Goal: Transaction & Acquisition: Purchase product/service

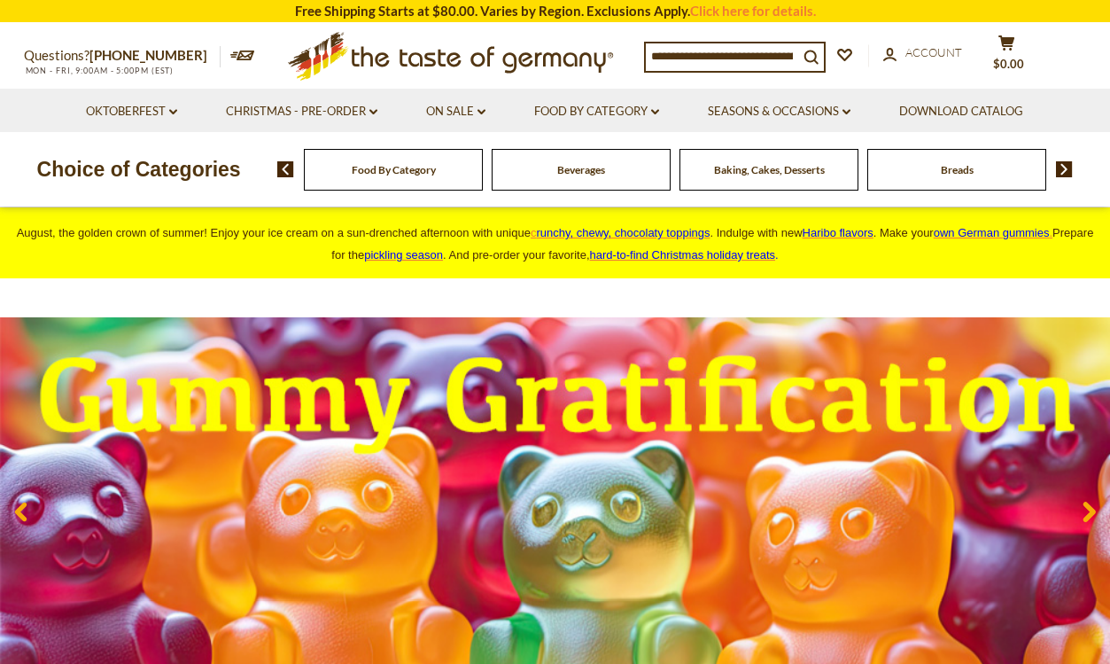
click at [426, 169] on span "Food By Category" at bounding box center [394, 169] width 84 height 13
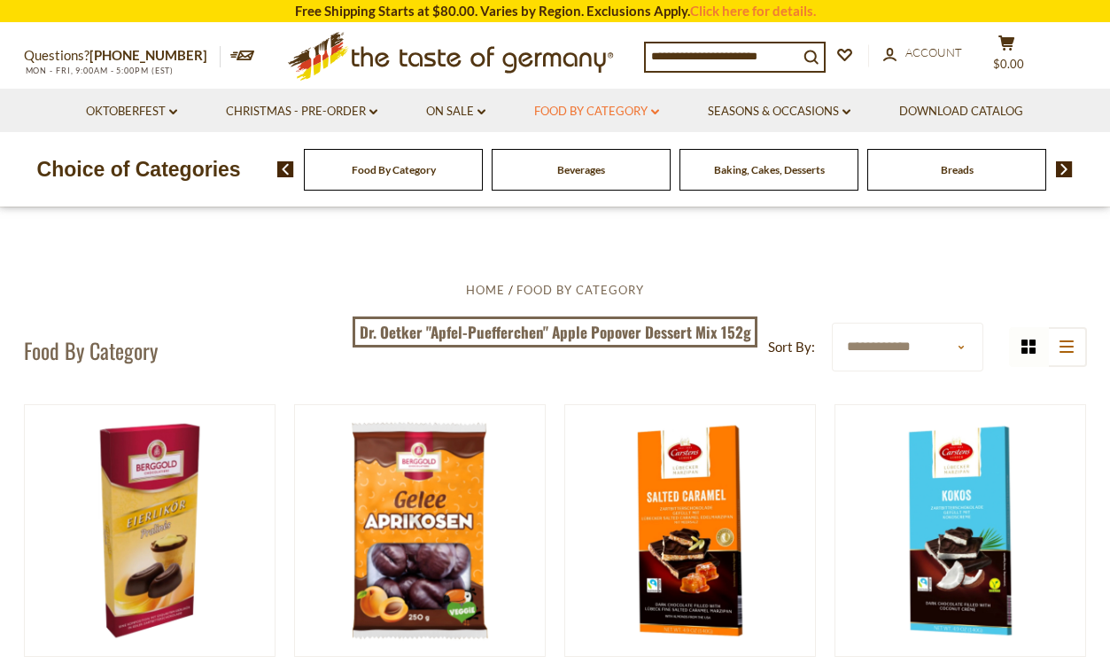
click at [655, 108] on link "Food By Category dropdown_arrow" at bounding box center [596, 111] width 125 height 19
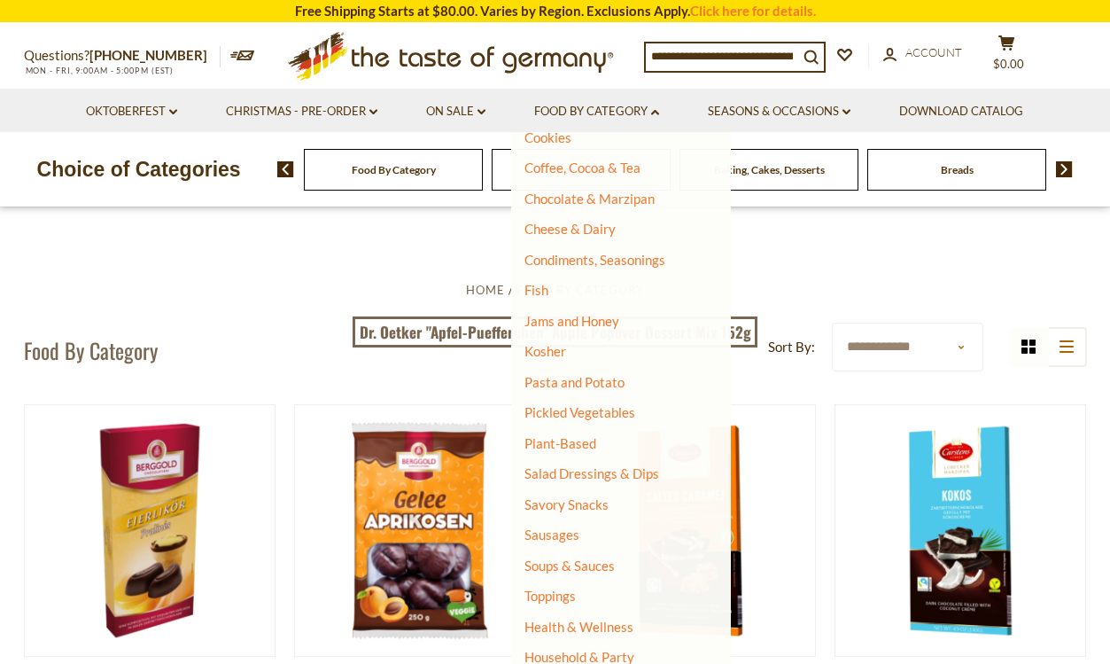
scroll to position [291, 0]
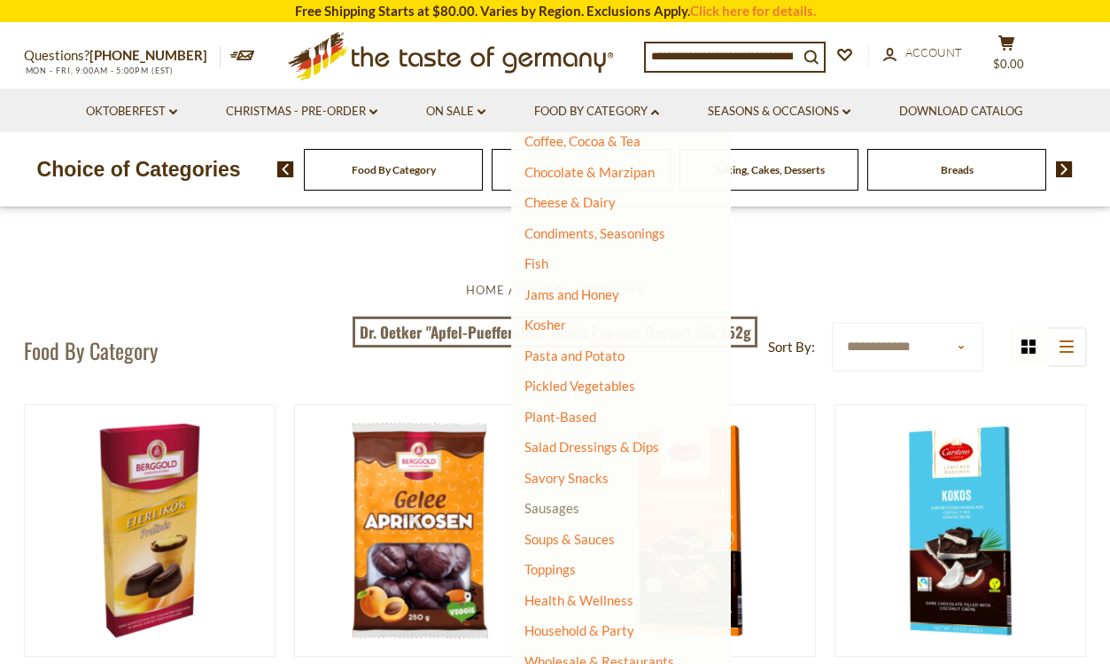
click at [571, 510] on link "Sausages" at bounding box center [552, 508] width 55 height 16
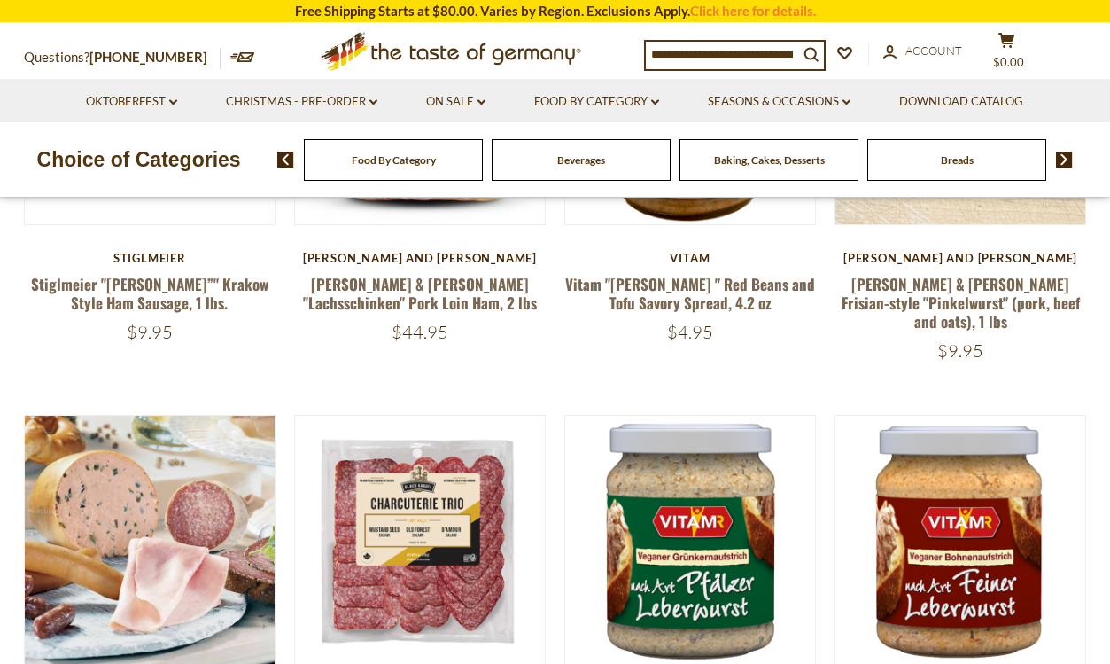
scroll to position [177, 0]
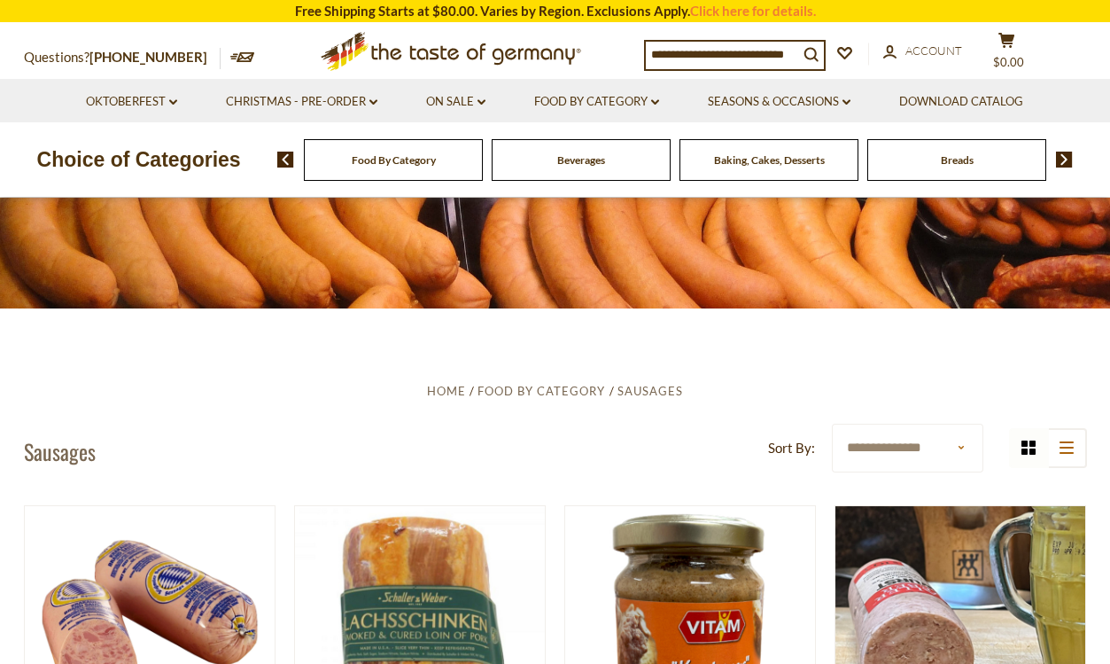
select select "********"
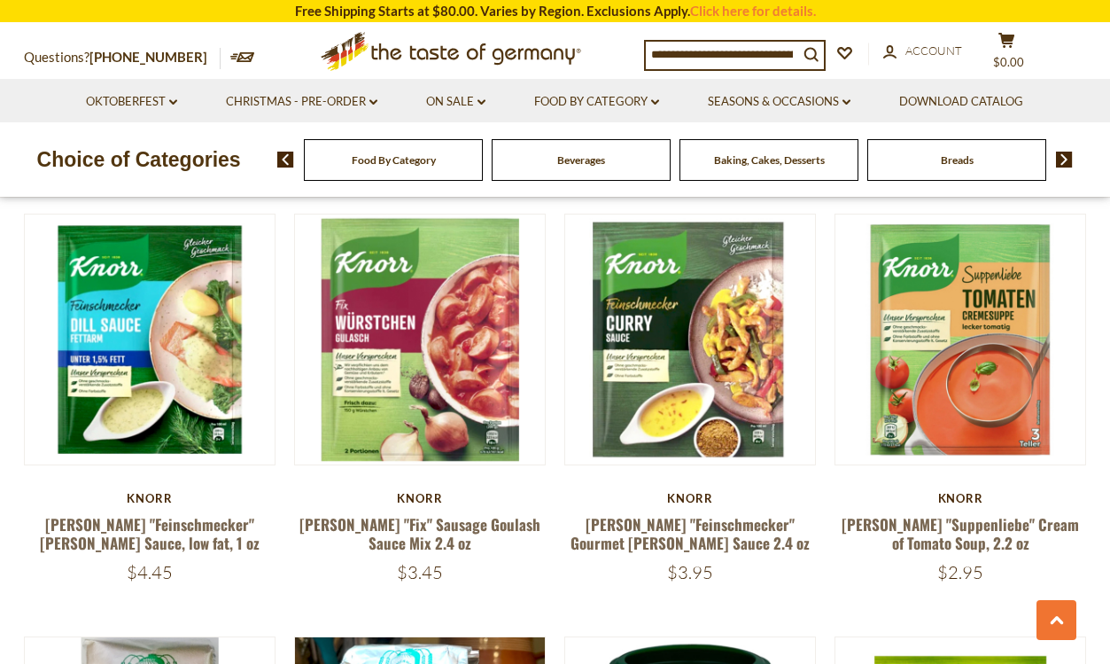
scroll to position [3190, 0]
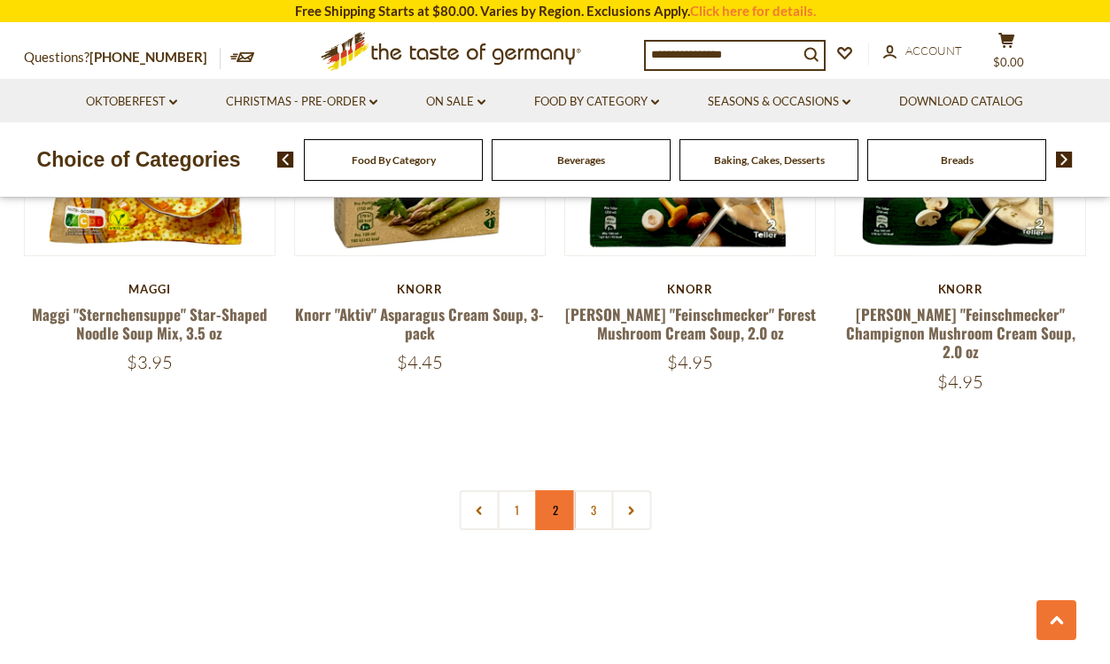
click at [553, 490] on link "2" at bounding box center [555, 510] width 40 height 40
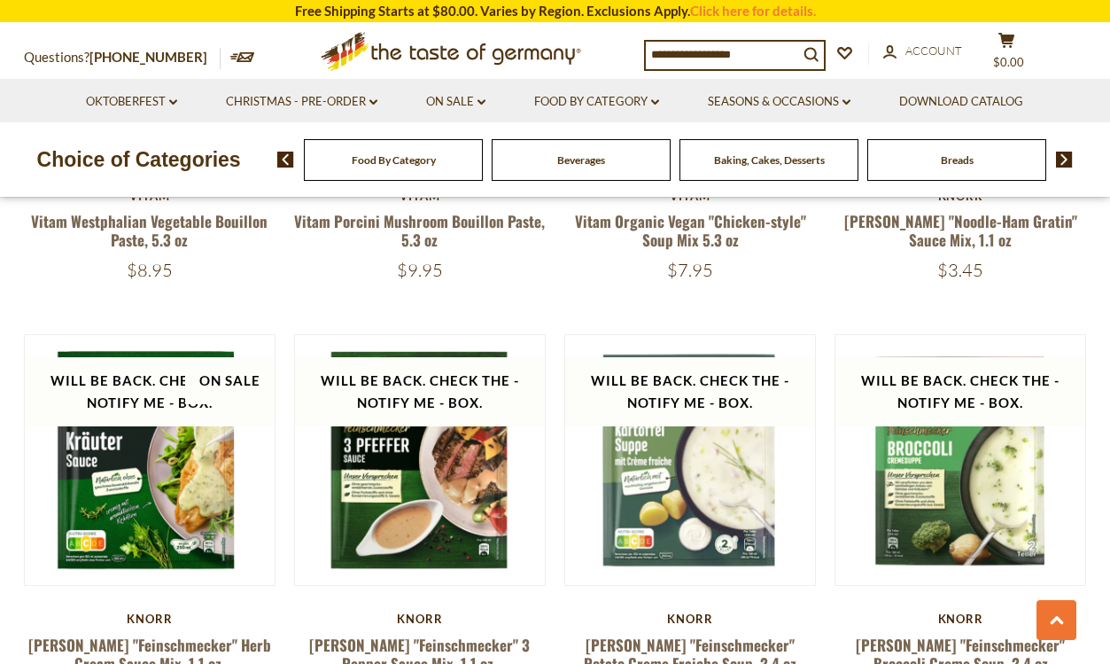
scroll to position [3563, 0]
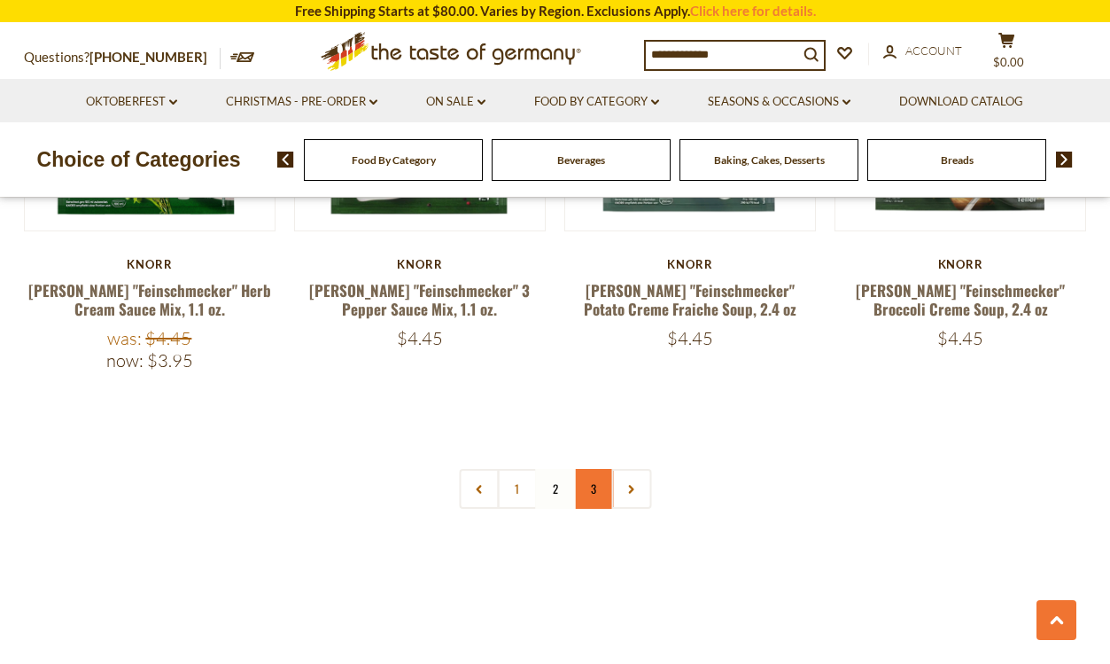
click at [595, 491] on link "3" at bounding box center [593, 489] width 40 height 40
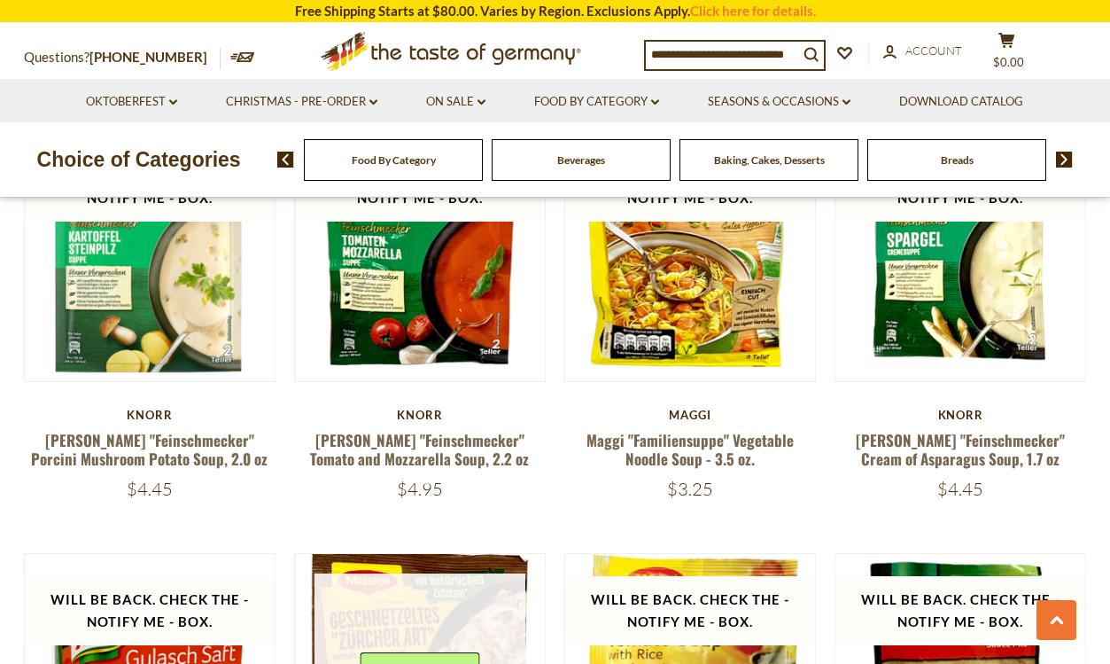
scroll to position [1829, 0]
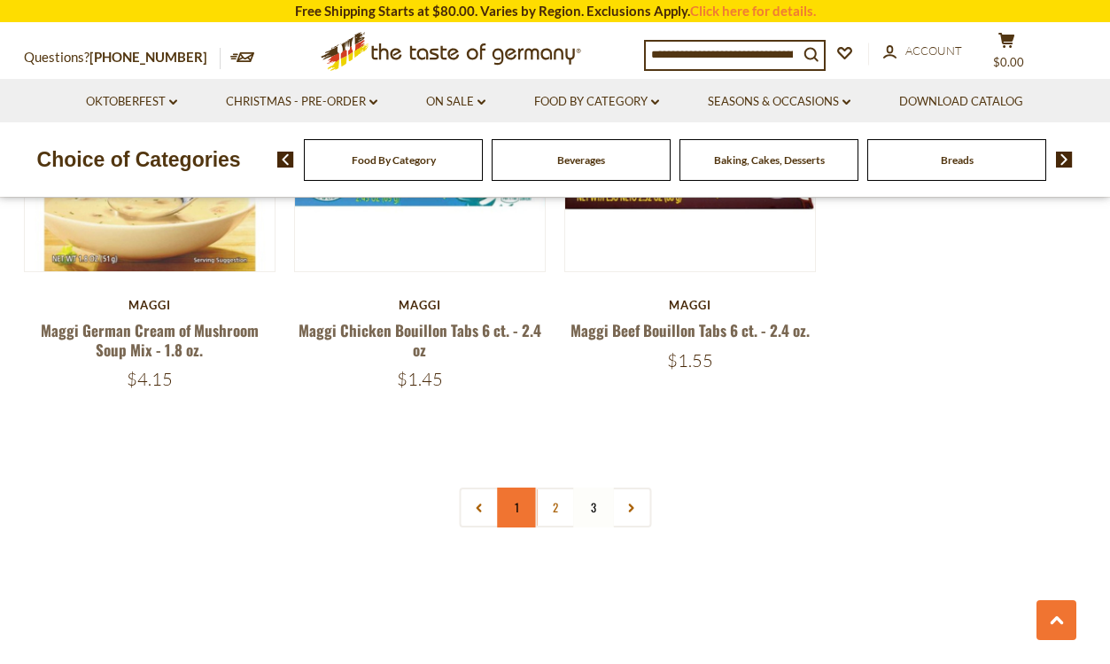
click at [522, 487] on link "1" at bounding box center [517, 507] width 40 height 40
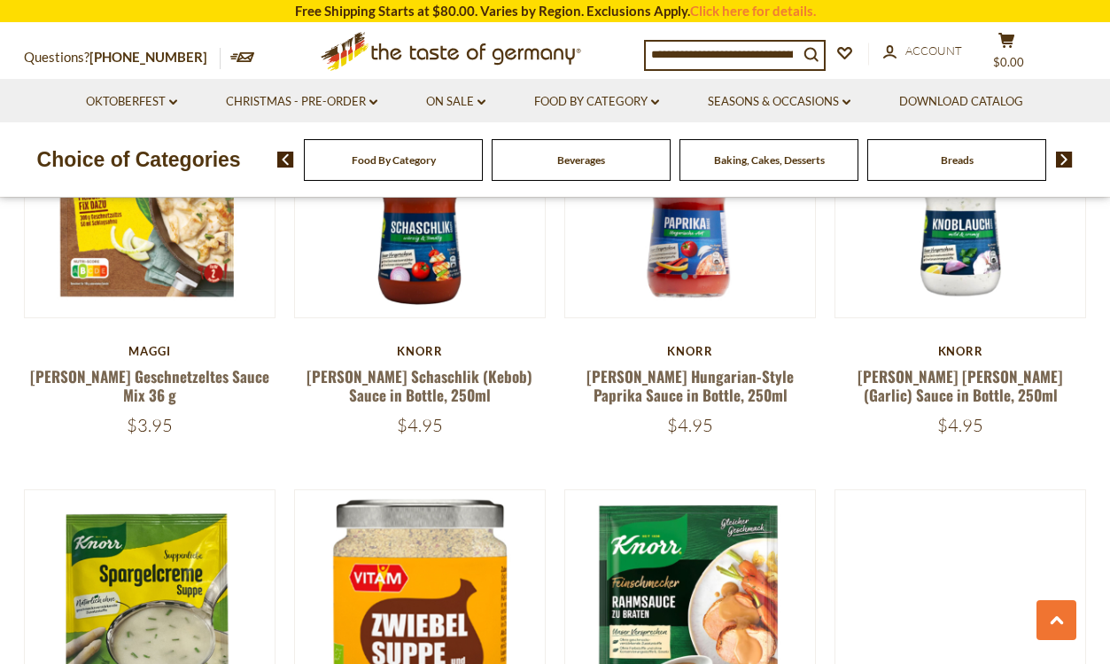
scroll to position [1595, 0]
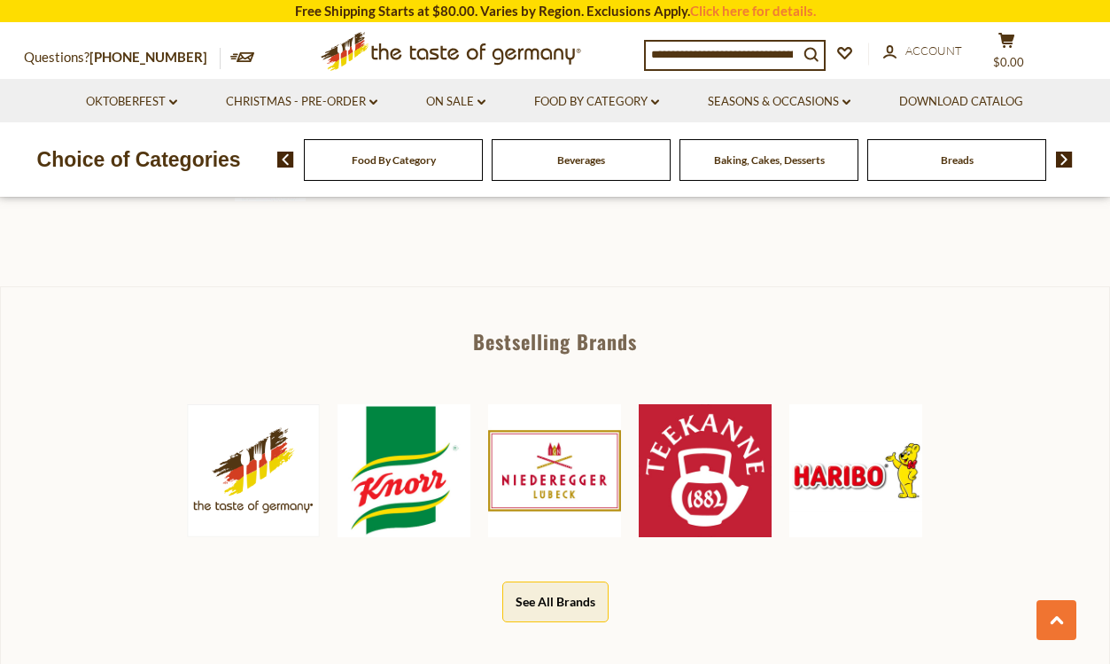
scroll to position [1329, 0]
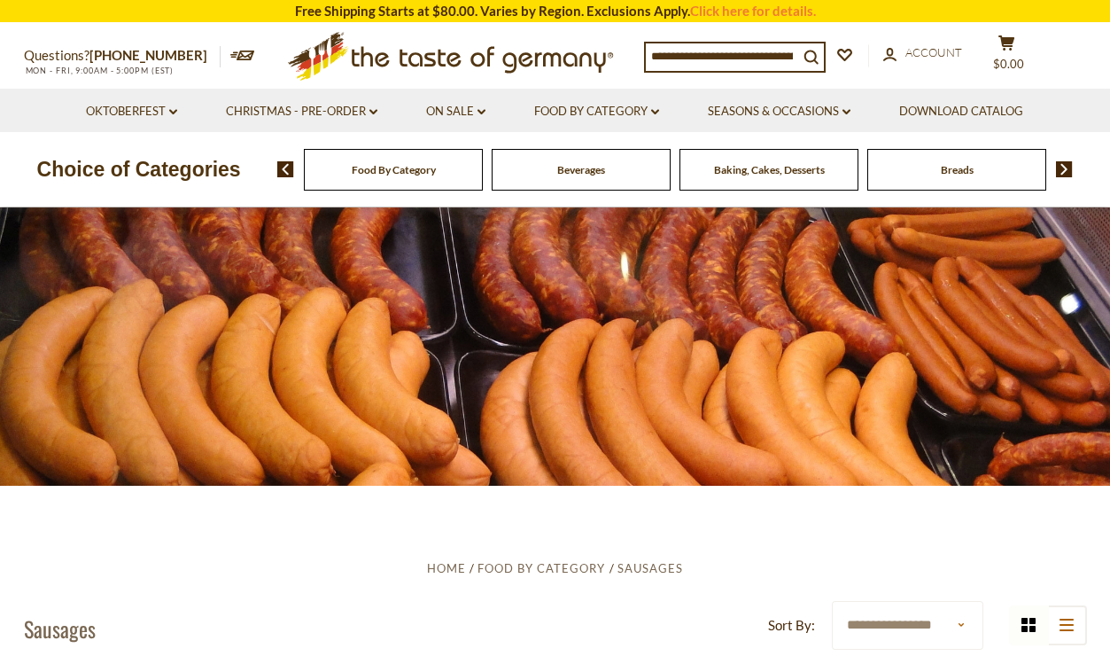
select select "*********"
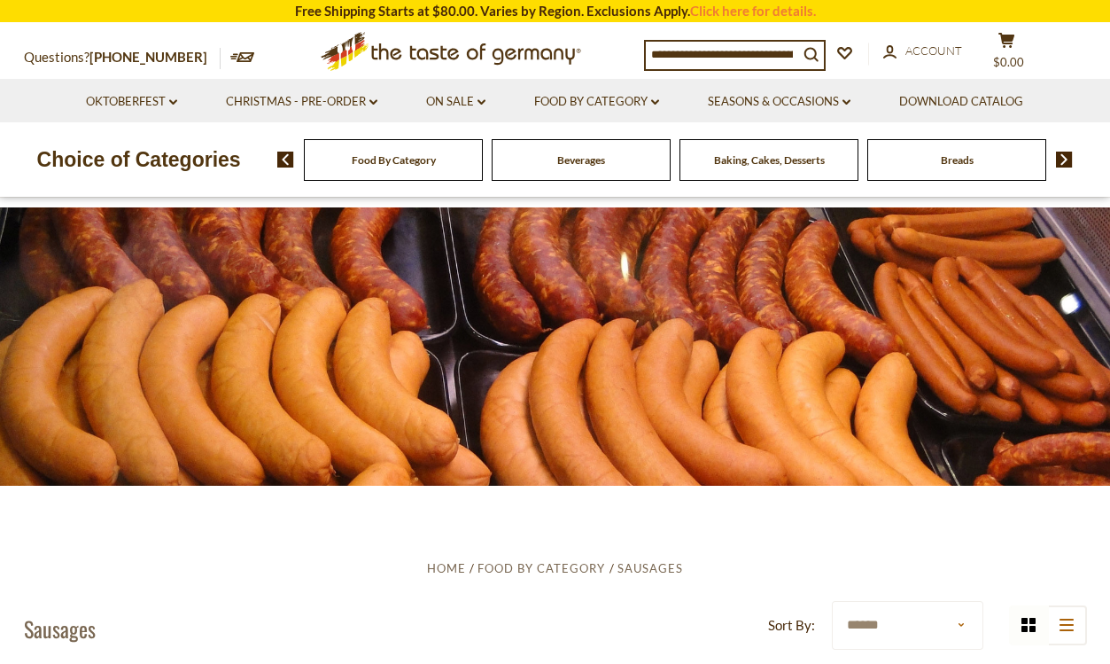
scroll to position [532, 0]
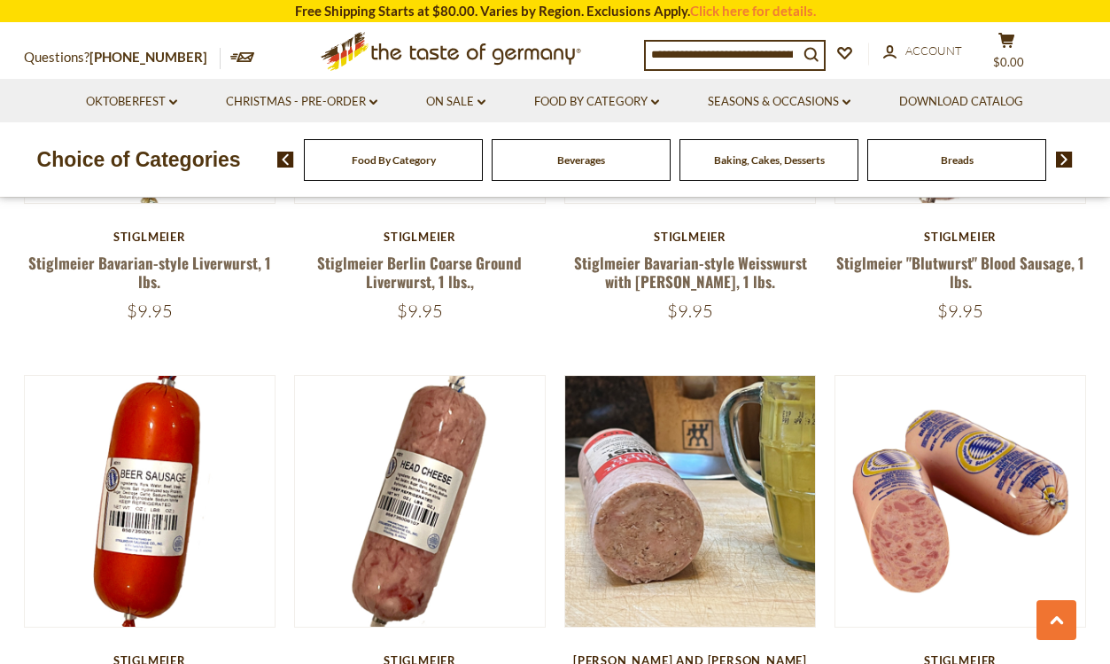
scroll to position [3931, 0]
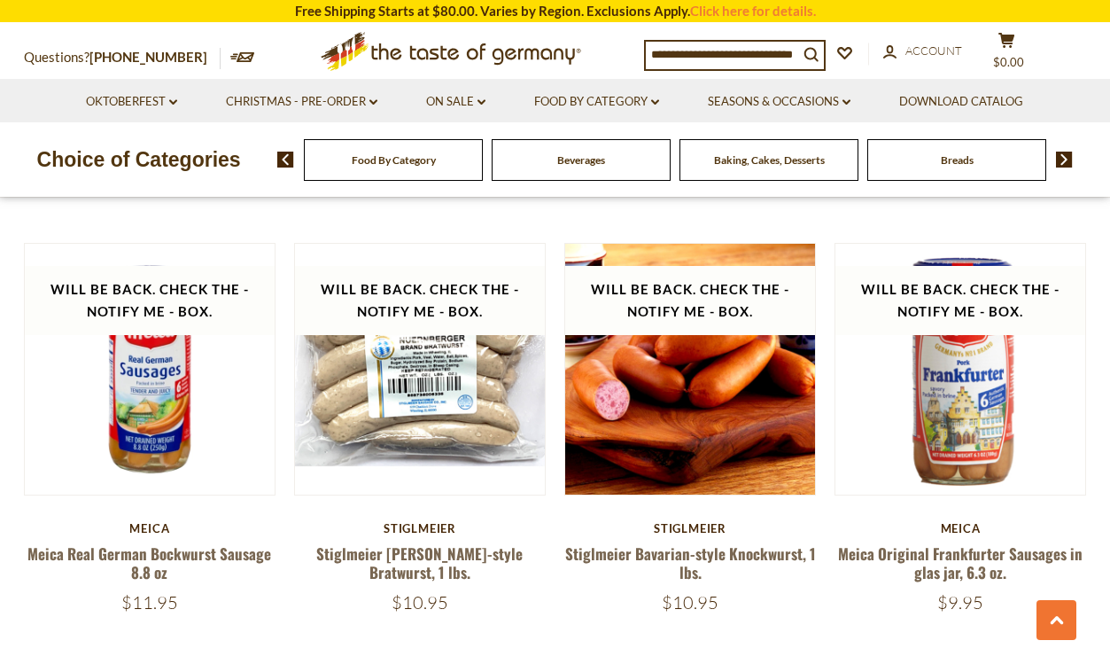
scroll to position [3968, 0]
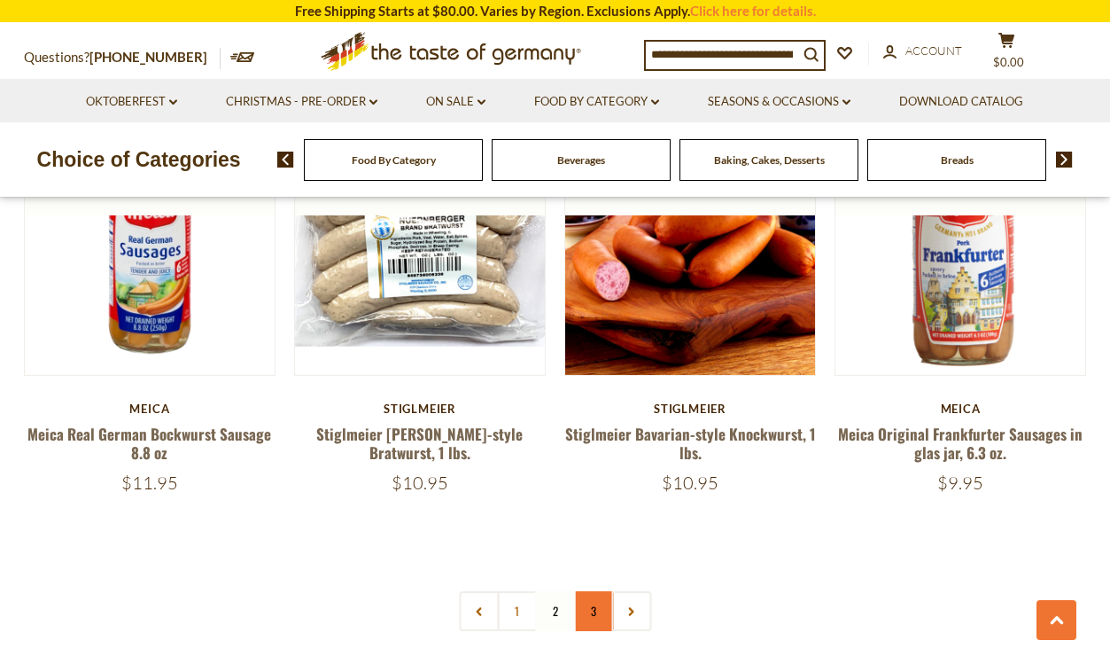
click at [592, 591] on link "3" at bounding box center [593, 611] width 40 height 40
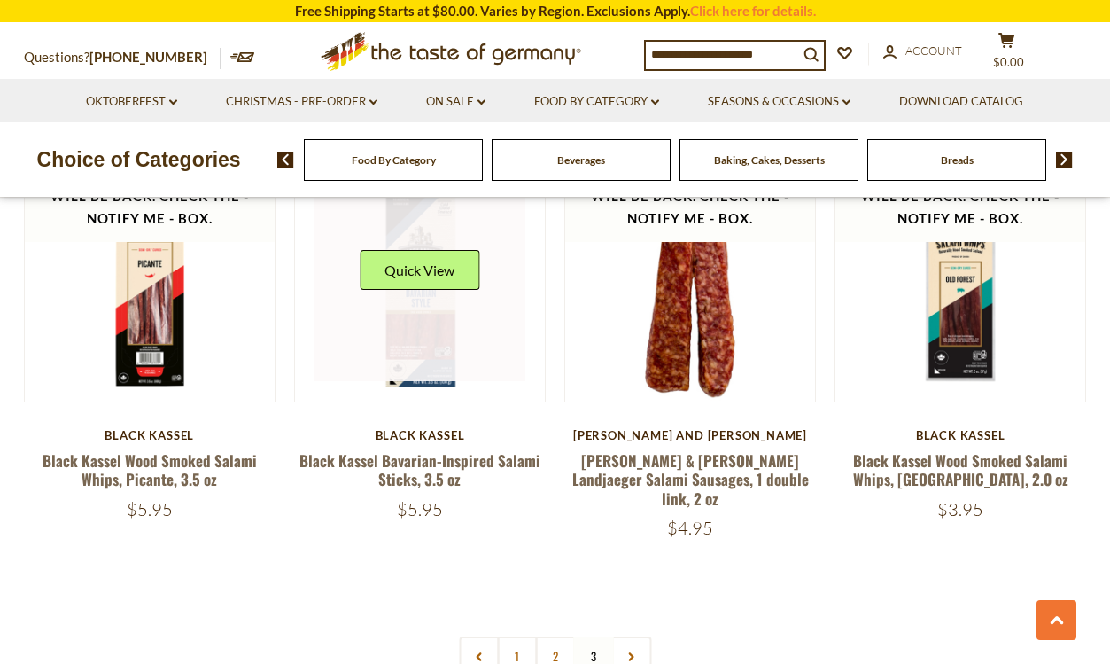
scroll to position [0, 0]
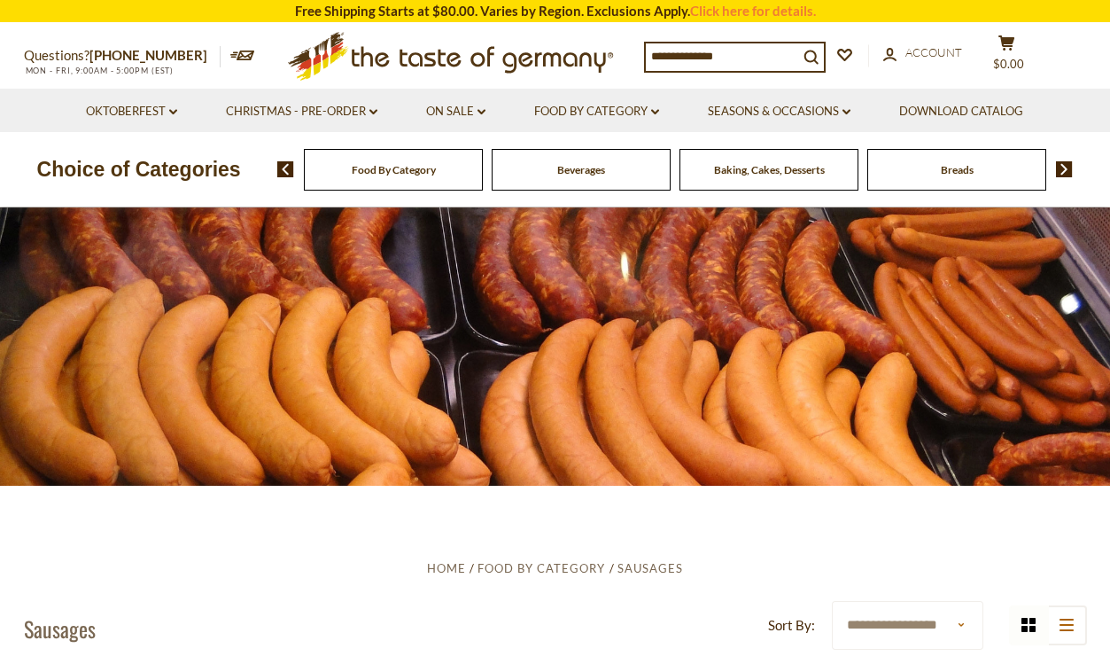
click at [177, 110] on li "Oktoberfest dropdown_arrow All Oktoberfest Oktoberfest Foods Party Supplies" at bounding box center [131, 110] width 137 height 43
click at [169, 111] on icon "dropdown_arrow" at bounding box center [173, 112] width 8 height 6
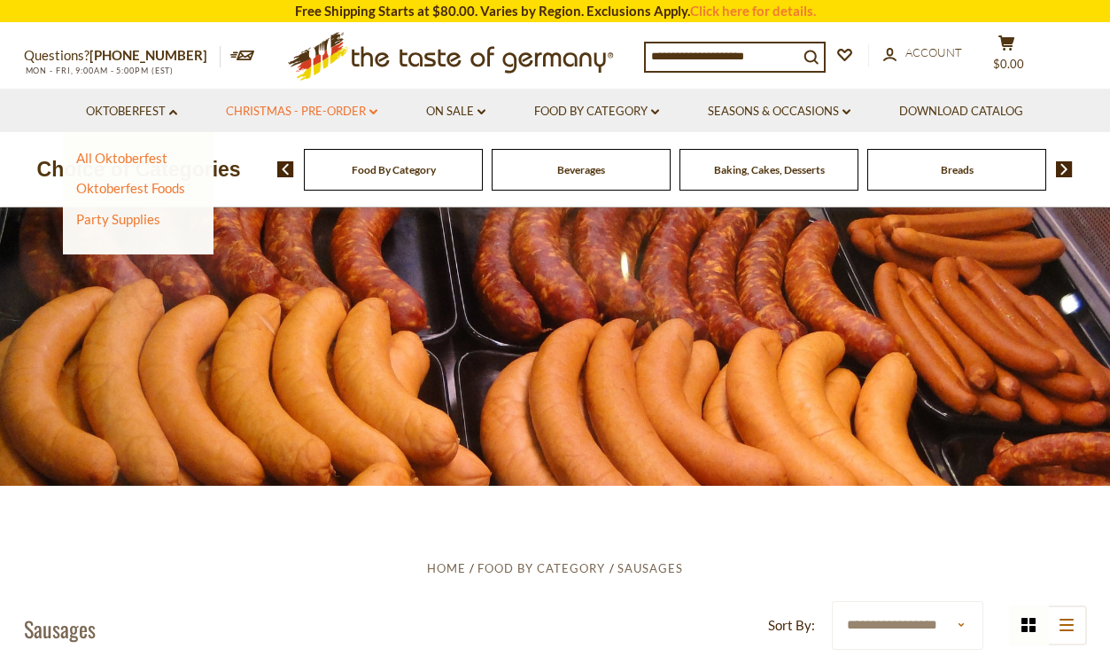
click at [366, 116] on link "Christmas - PRE-ORDER dropdown_arrow" at bounding box center [302, 111] width 152 height 19
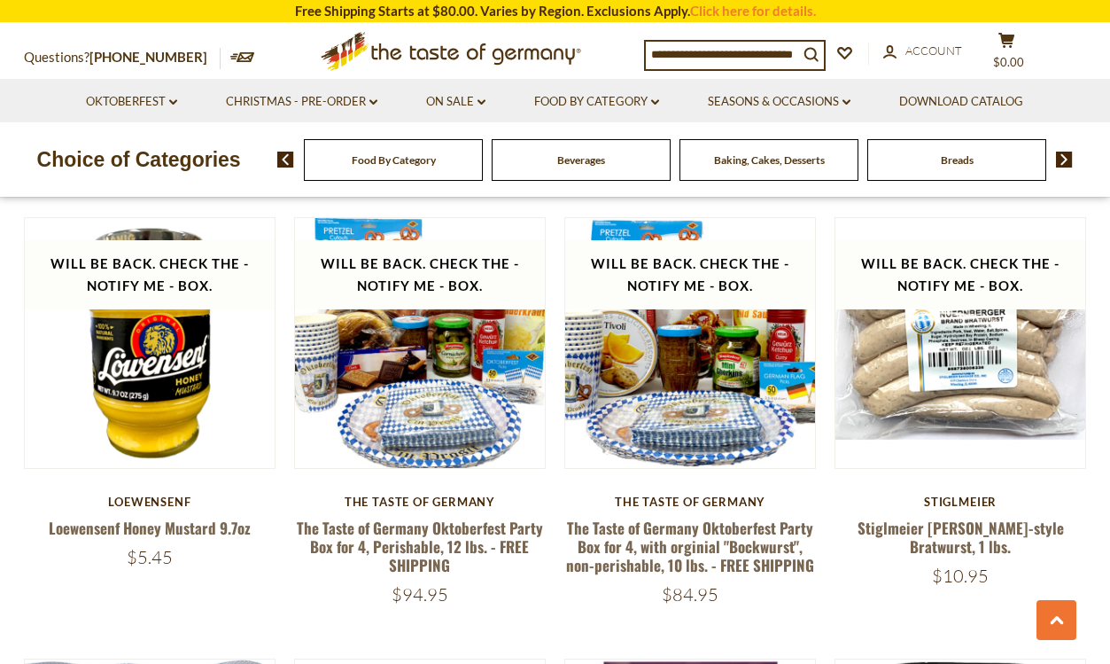
scroll to position [2215, 0]
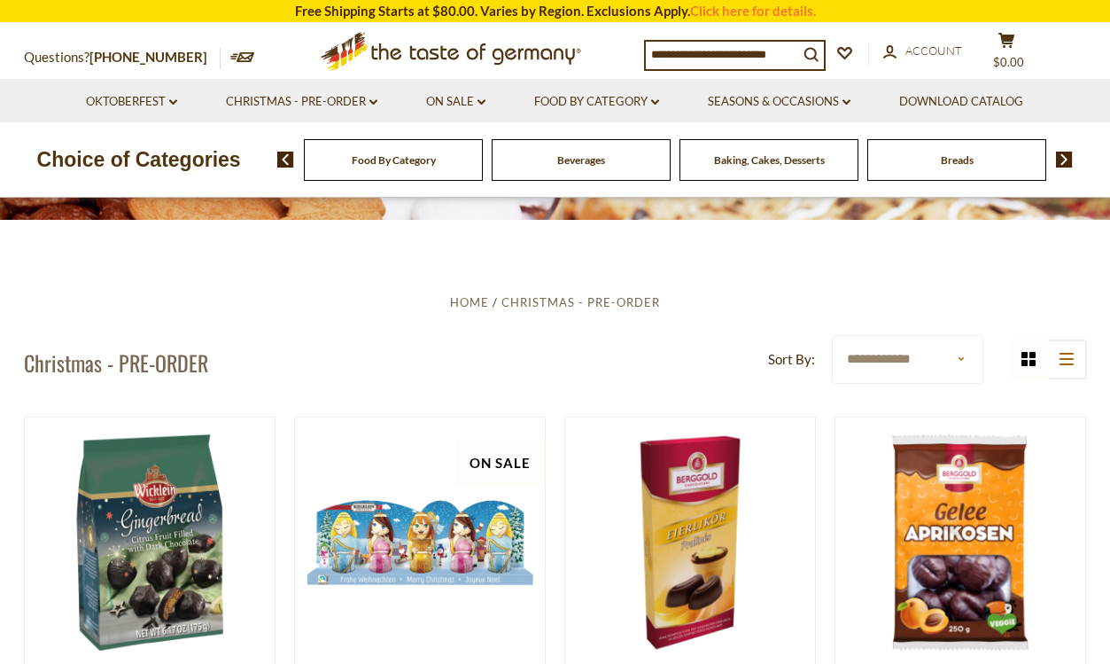
scroll to position [177, 0]
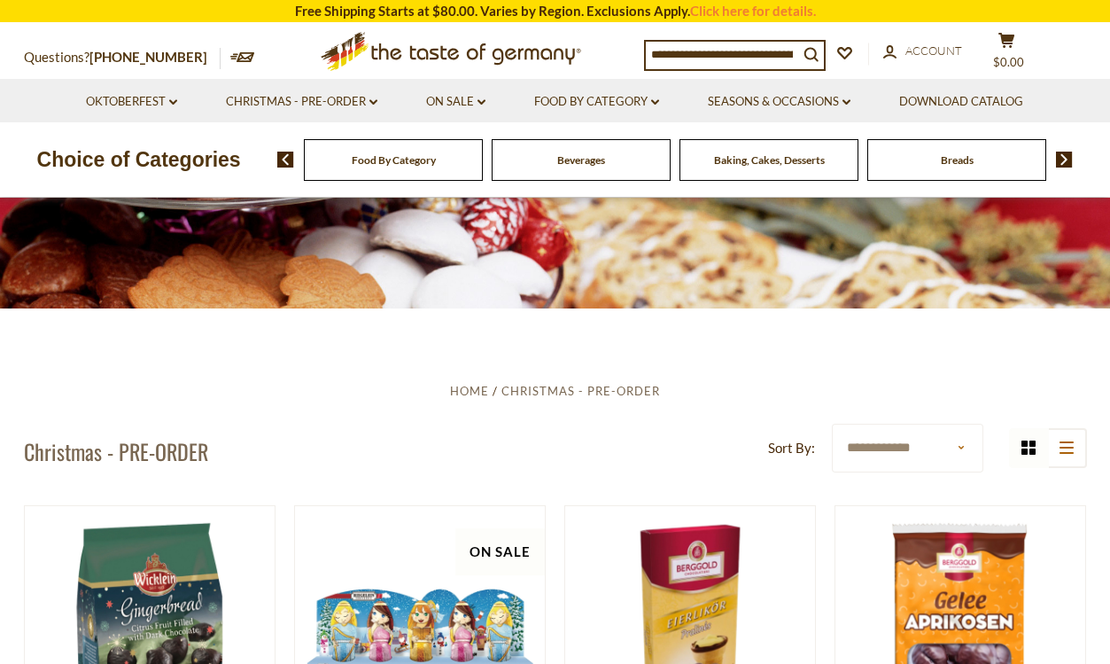
select select "*********"
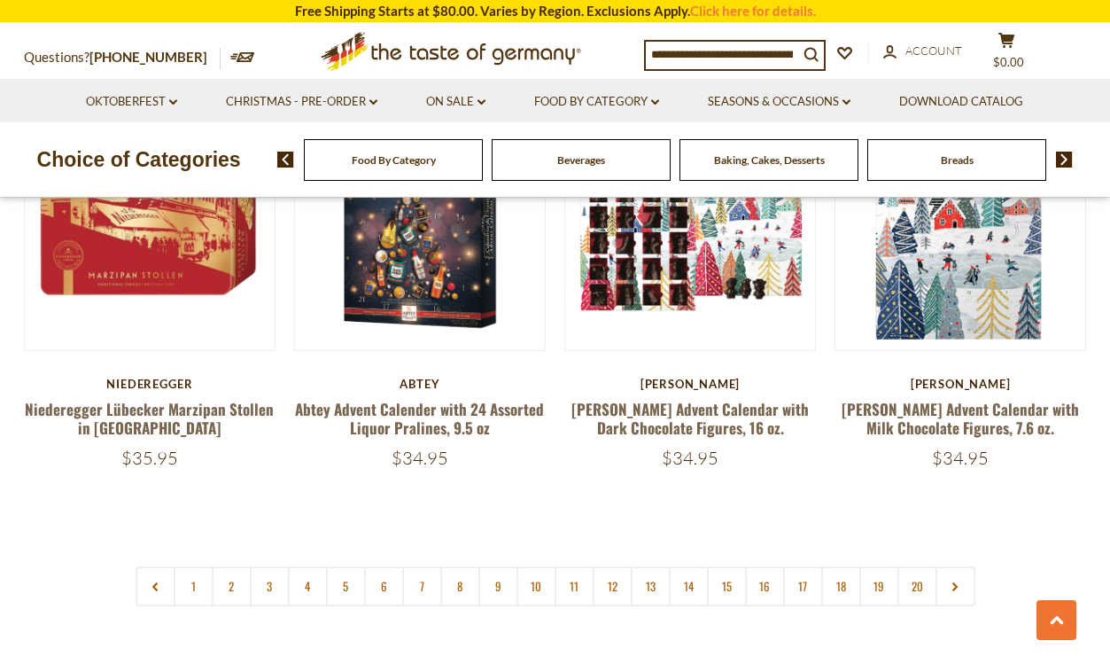
scroll to position [4164, 0]
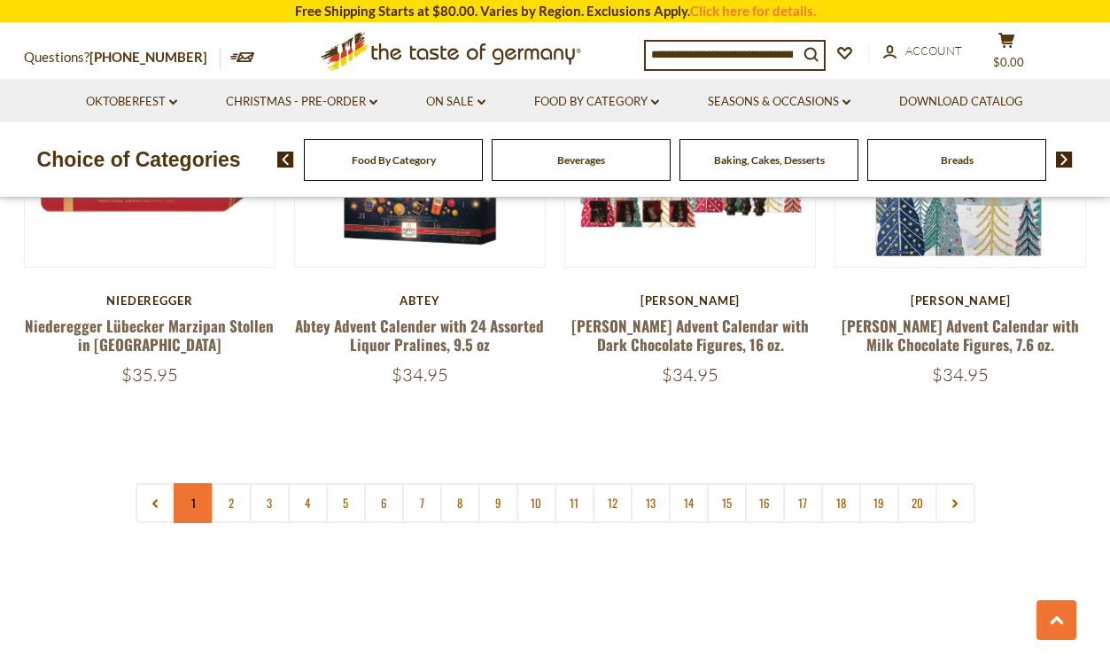
click at [187, 484] on link "1" at bounding box center [194, 503] width 40 height 40
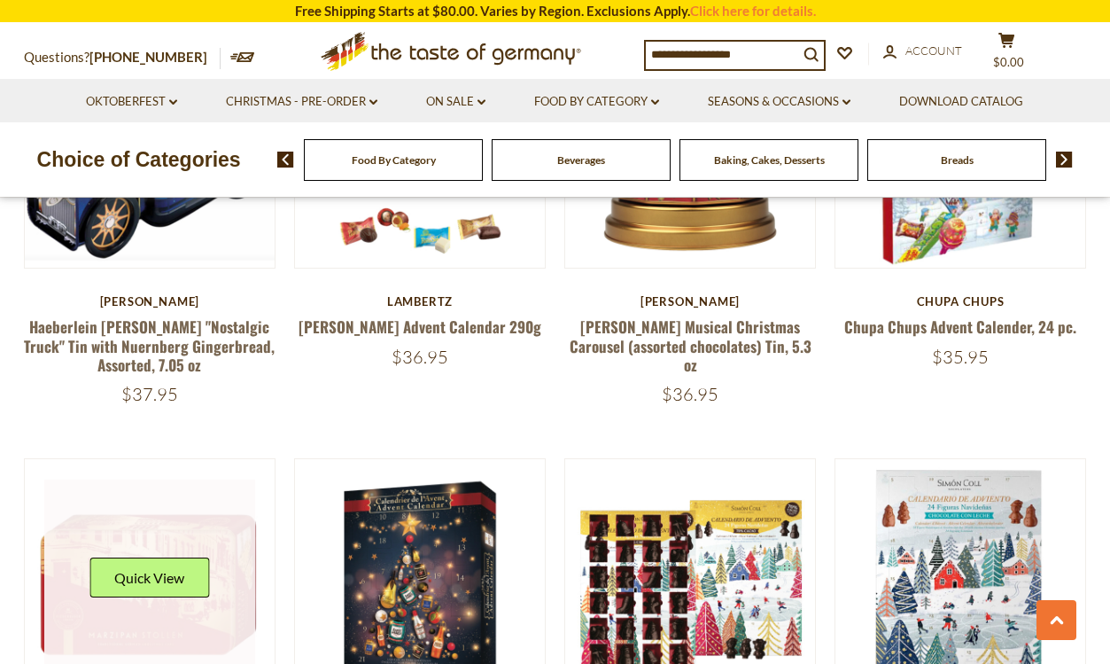
scroll to position [3987, 0]
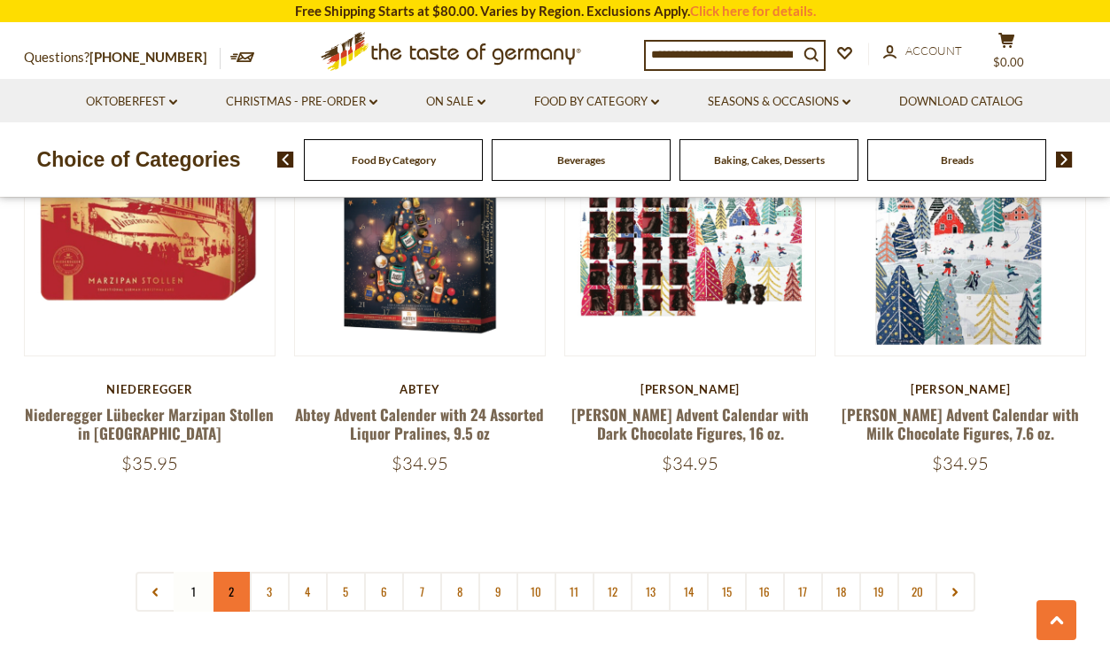
click at [237, 571] on link "2" at bounding box center [232, 591] width 40 height 40
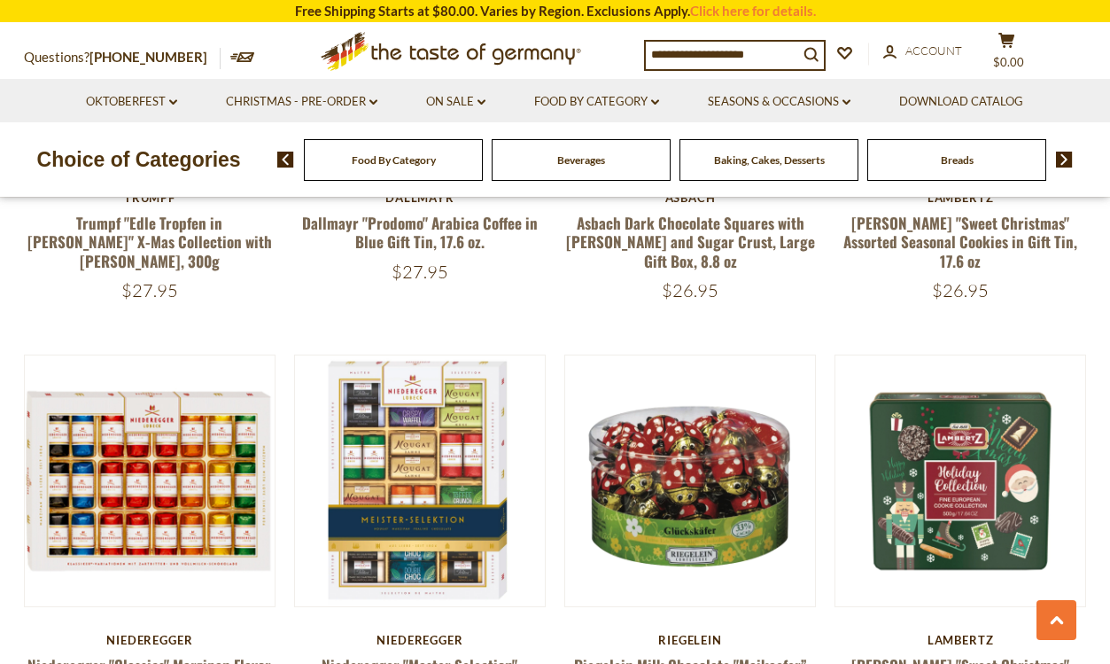
scroll to position [2658, 0]
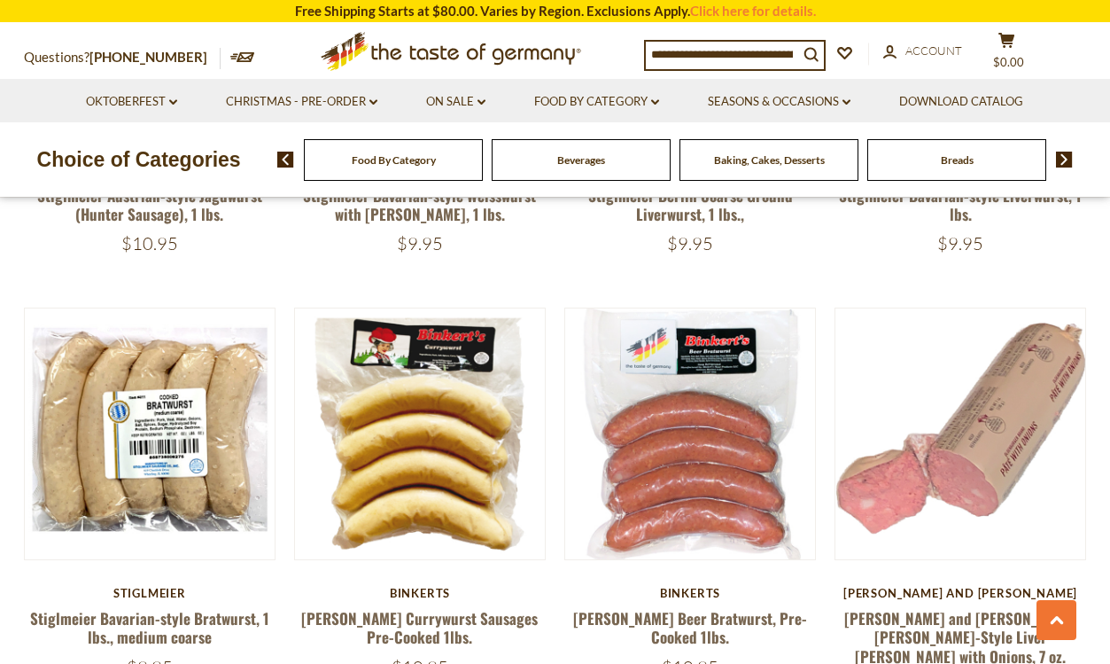
scroll to position [886, 0]
